Goal: Task Accomplishment & Management: Use online tool/utility

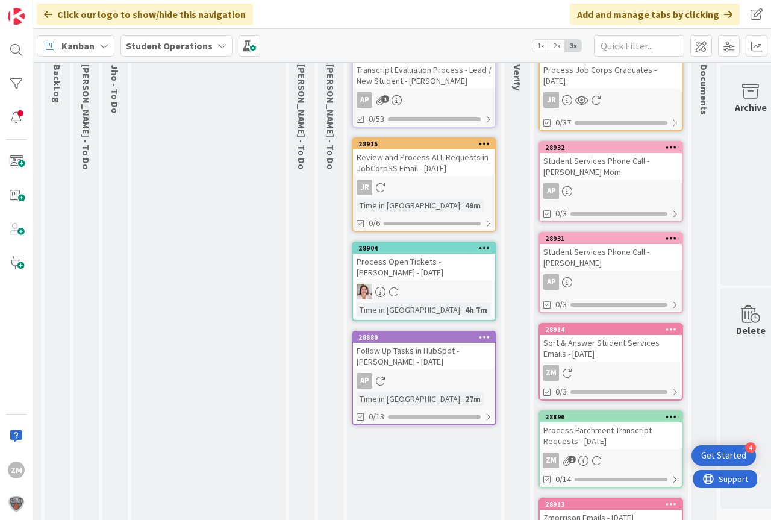
scroll to position [0, 22]
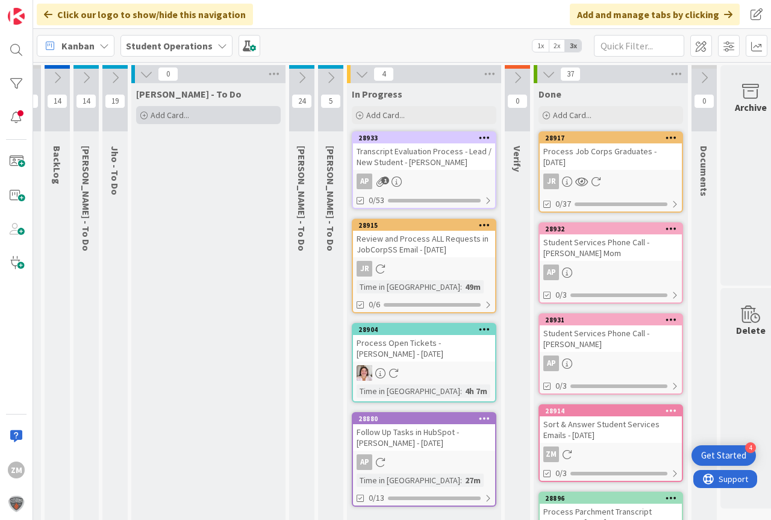
click at [168, 114] on span "Add Card..." at bounding box center [170, 115] width 39 height 11
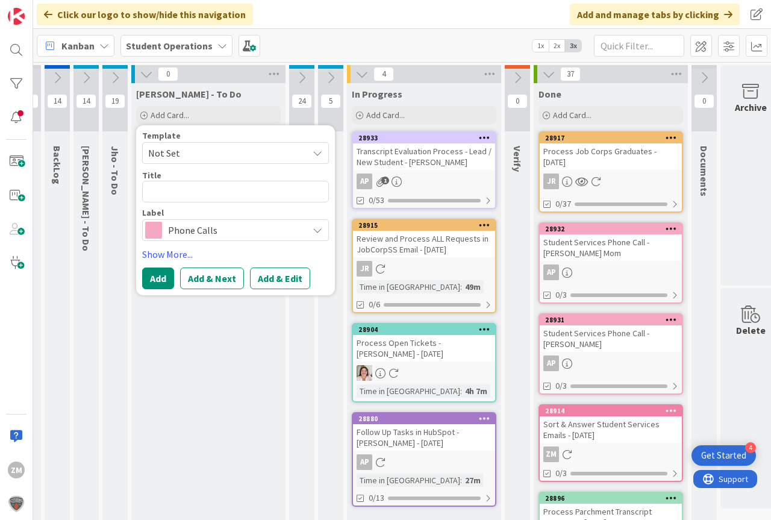
click at [314, 153] on icon at bounding box center [318, 153] width 10 height 10
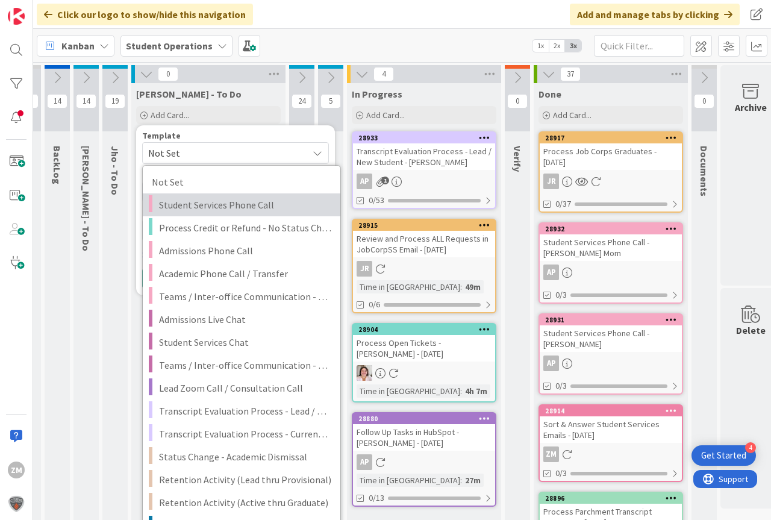
click at [225, 204] on span "Student Services Phone Call" at bounding box center [245, 205] width 172 height 16
type textarea "x"
type textarea "Student Services Phone Call"
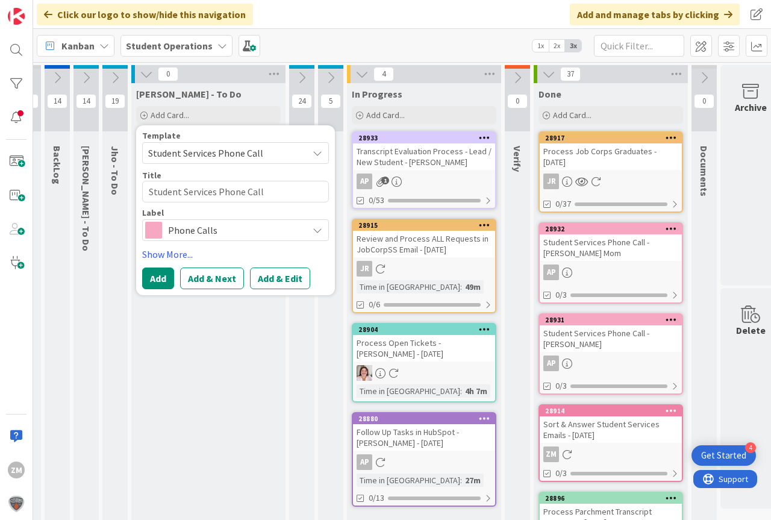
click at [280, 282] on button "Add & Edit" at bounding box center [280, 278] width 60 height 22
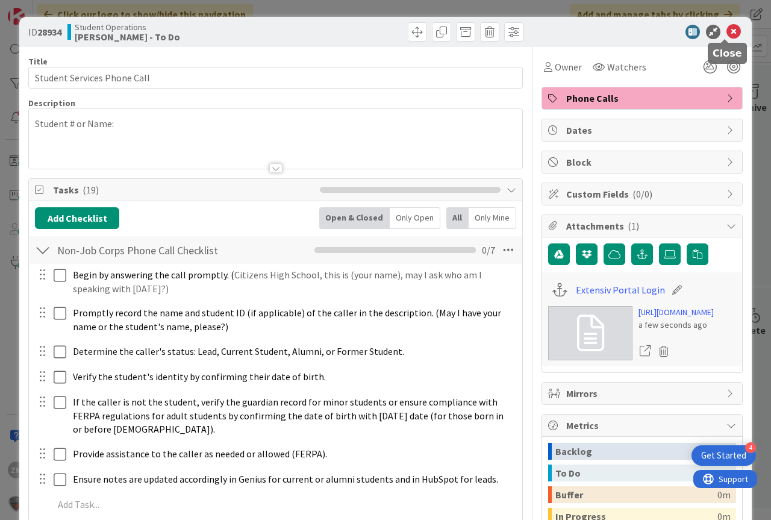
click at [726, 33] on icon at bounding box center [733, 32] width 14 height 14
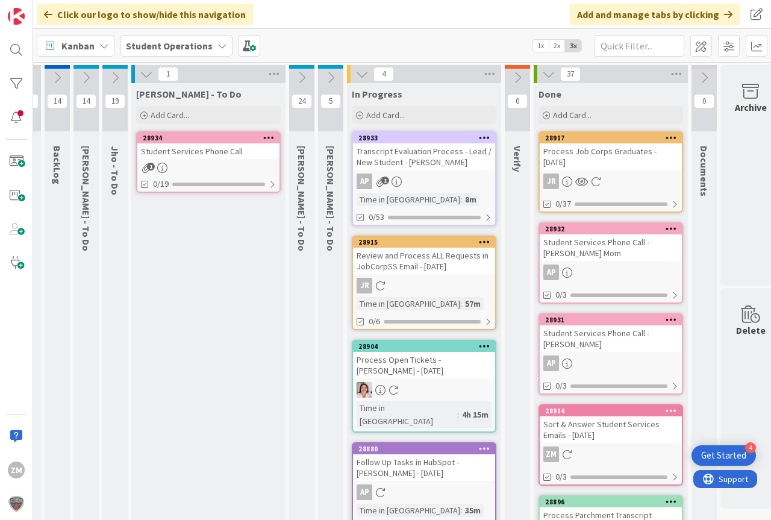
click at [273, 139] on icon at bounding box center [268, 137] width 11 height 8
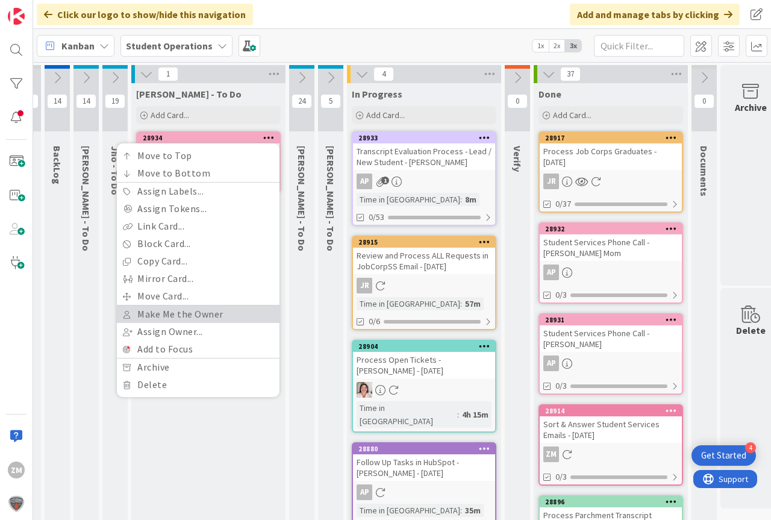
click at [196, 314] on link "Make Me the Owner" at bounding box center [198, 313] width 163 height 17
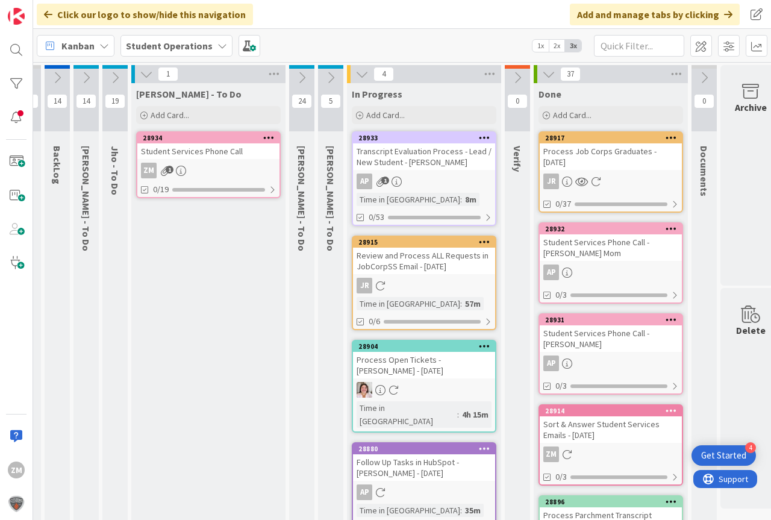
click at [199, 160] on div "28934 Move to Top Move to Bottom Assign Labels... Assign Tokens... Link Card...…" at bounding box center [208, 164] width 145 height 67
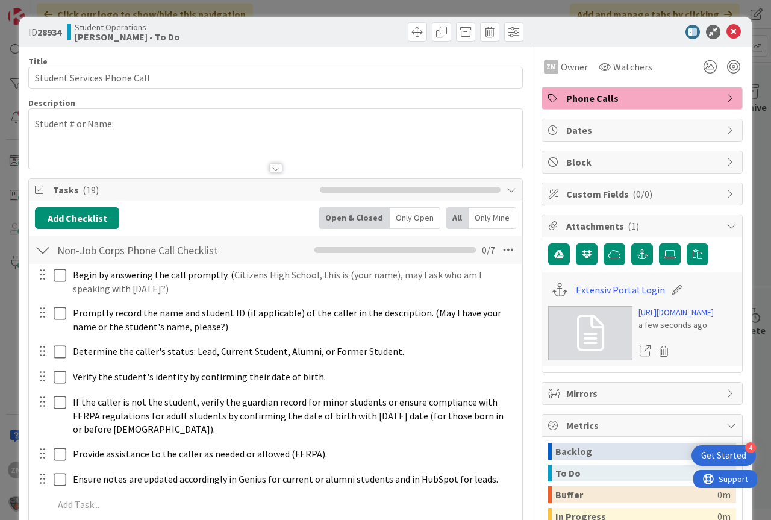
click at [135, 131] on div "Student # or Name:" at bounding box center [275, 141] width 493 height 54
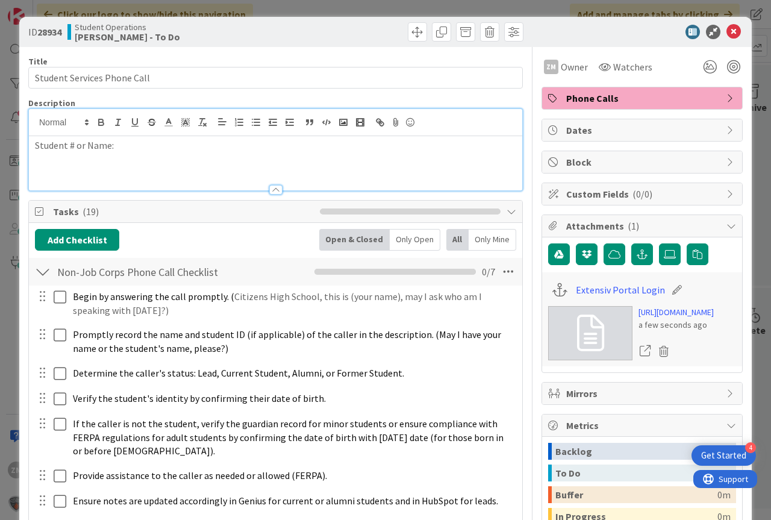
click at [131, 143] on p "Student # or Name:" at bounding box center [275, 145] width 481 height 14
drag, startPoint x: 723, startPoint y: 32, endPoint x: 717, endPoint y: 34, distance: 6.9
click at [726, 32] on icon at bounding box center [733, 32] width 14 height 14
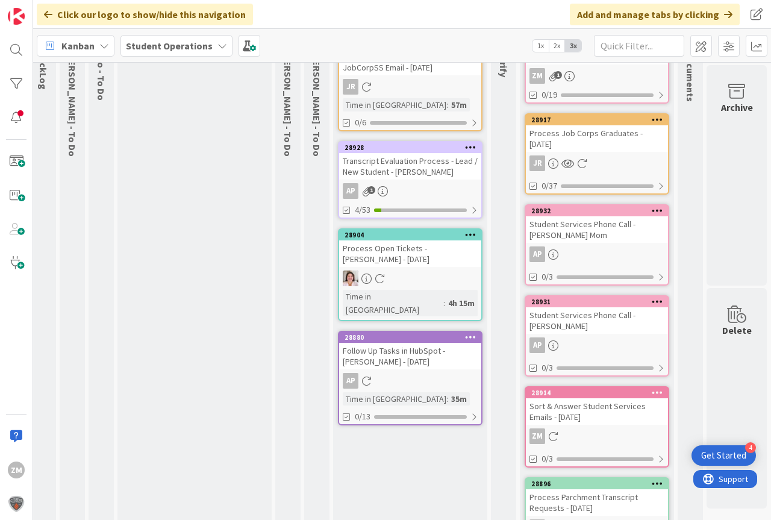
scroll to position [0, 39]
